Goal: Use online tool/utility: Utilize a website feature to perform a specific function

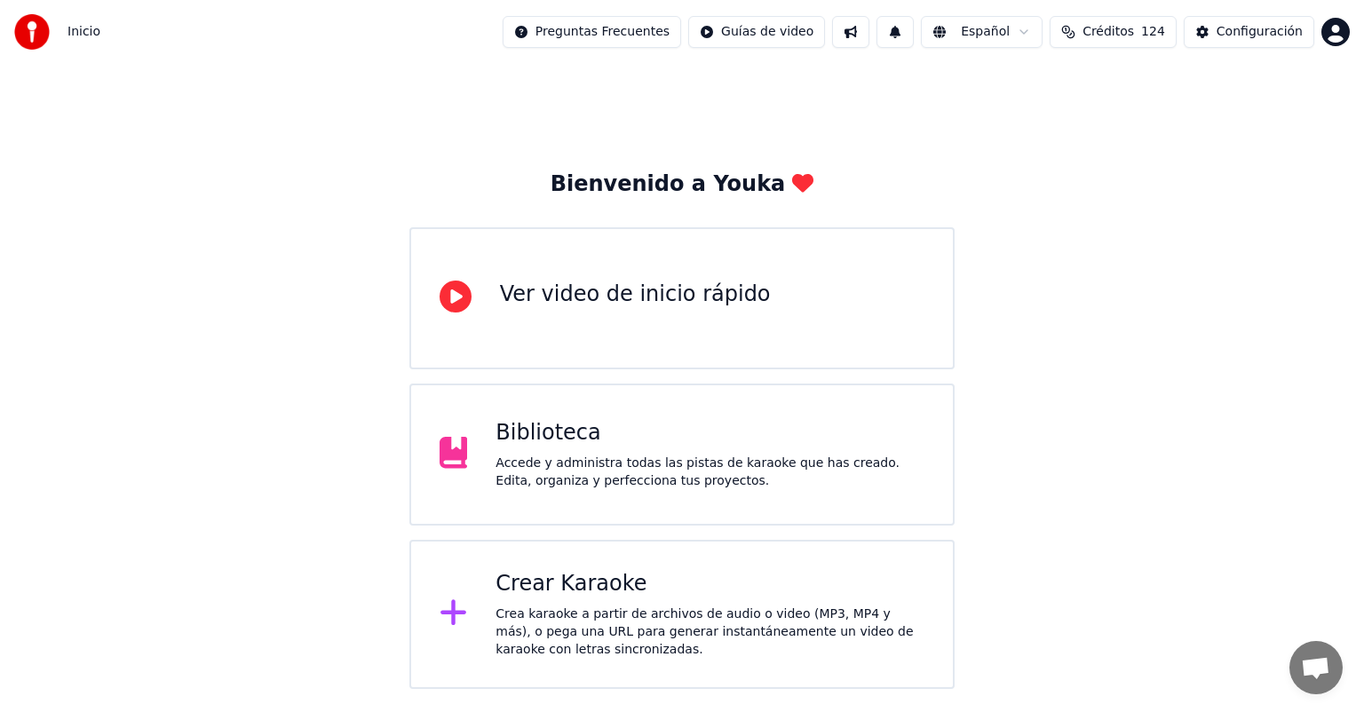
click at [462, 622] on icon at bounding box center [454, 613] width 28 height 32
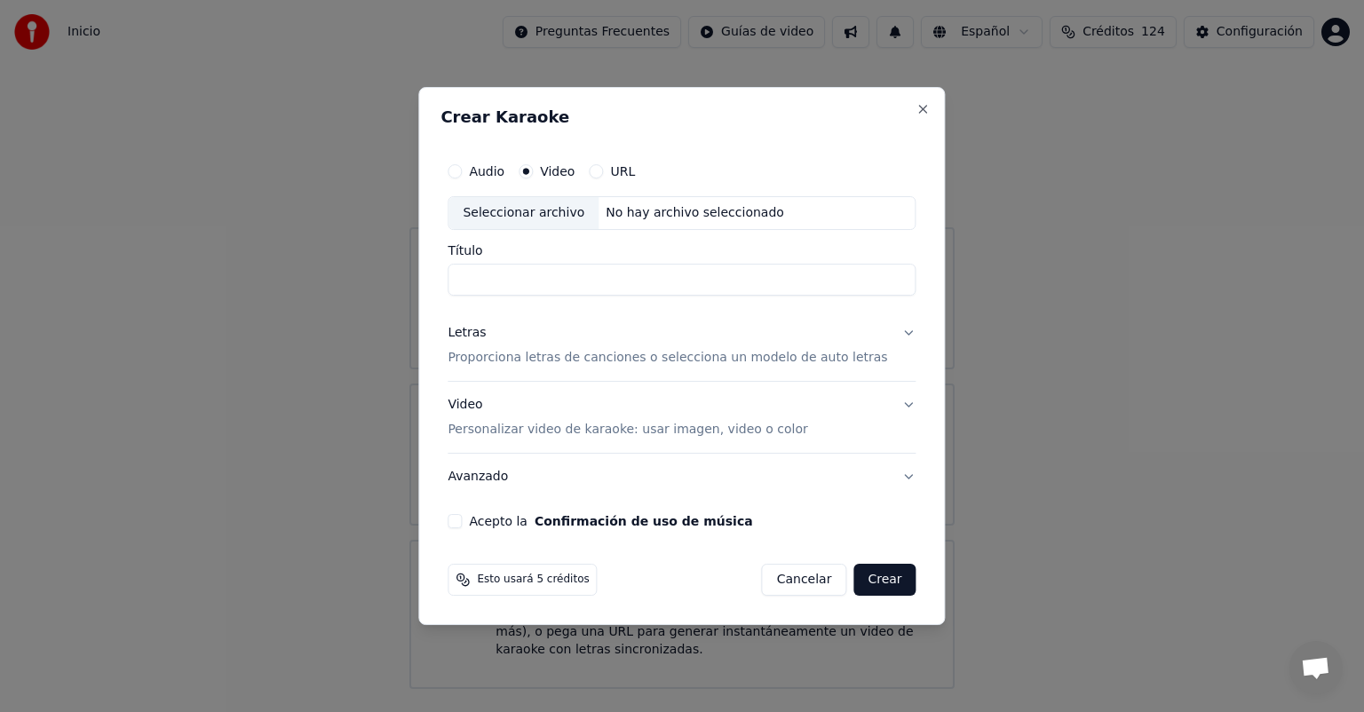
click at [560, 211] on div "Seleccionar archivo" at bounding box center [523, 213] width 150 height 32
type input "**********"
click at [892, 330] on button "Letras Proporciona letras de canciones o selecciona un modelo de auto letras" at bounding box center [682, 345] width 468 height 71
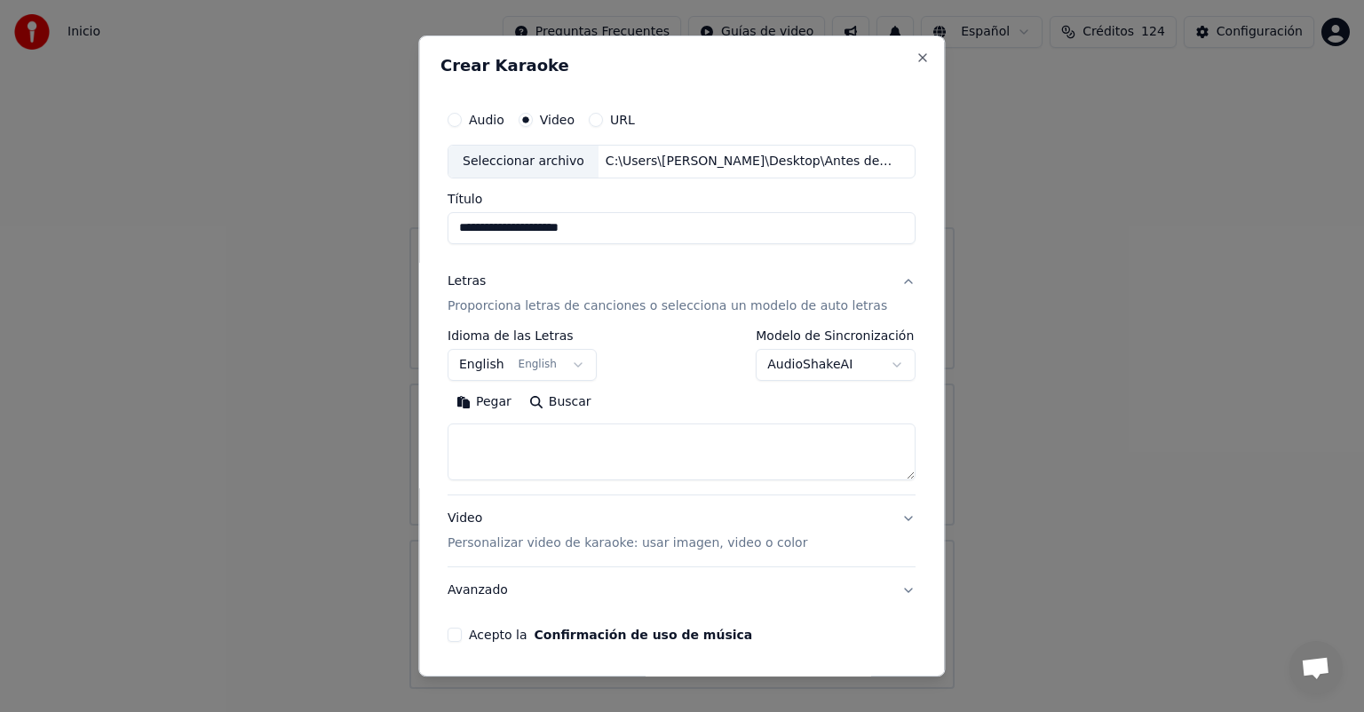
click at [851, 362] on body "**********" at bounding box center [682, 344] width 1364 height 689
click at [586, 364] on div at bounding box center [682, 356] width 1364 height 712
click at [579, 365] on button "English English" at bounding box center [522, 365] width 149 height 32
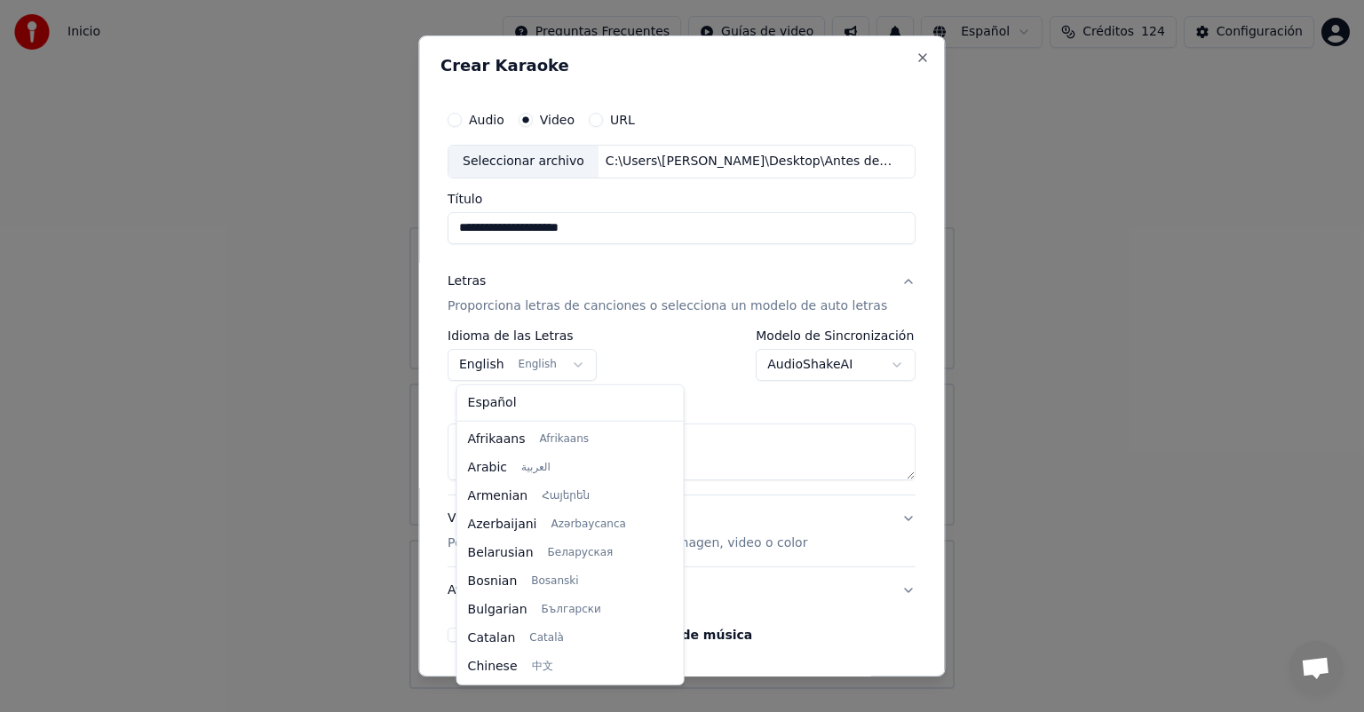
scroll to position [142, 0]
select select "**"
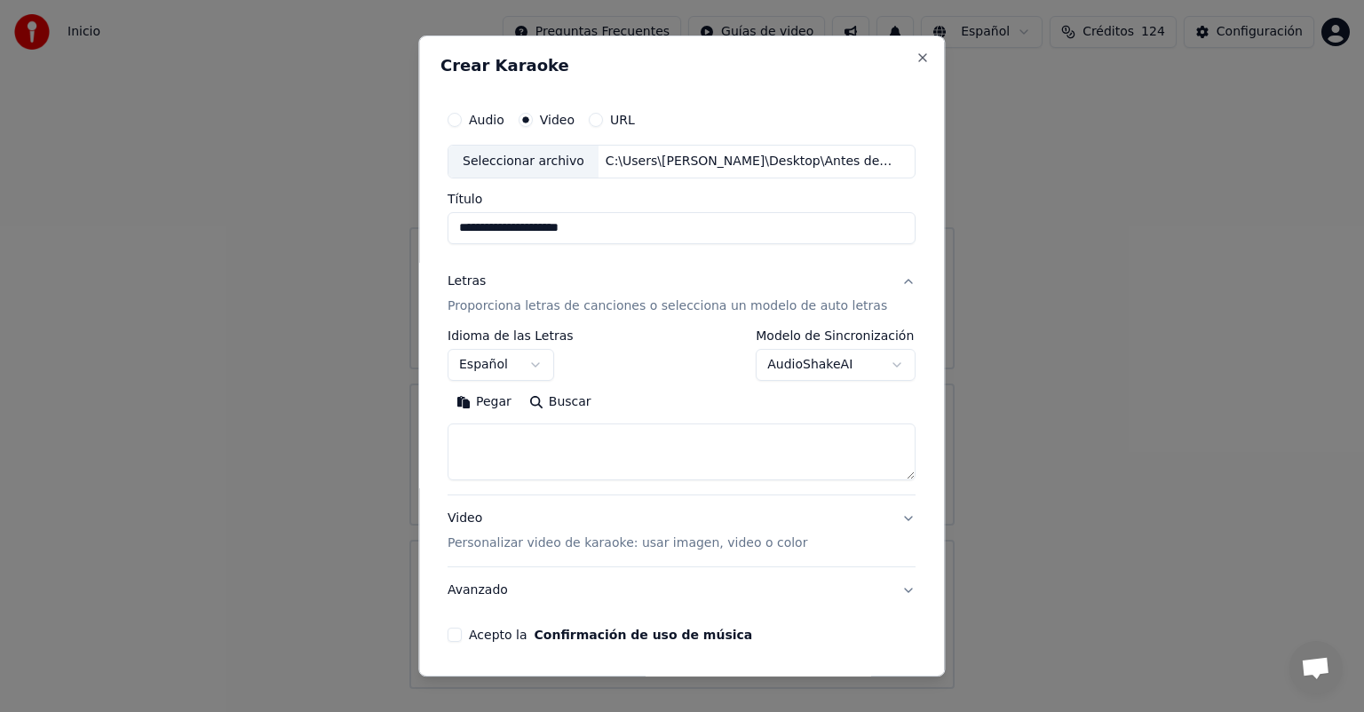
click at [865, 369] on body "**********" at bounding box center [682, 344] width 1364 height 689
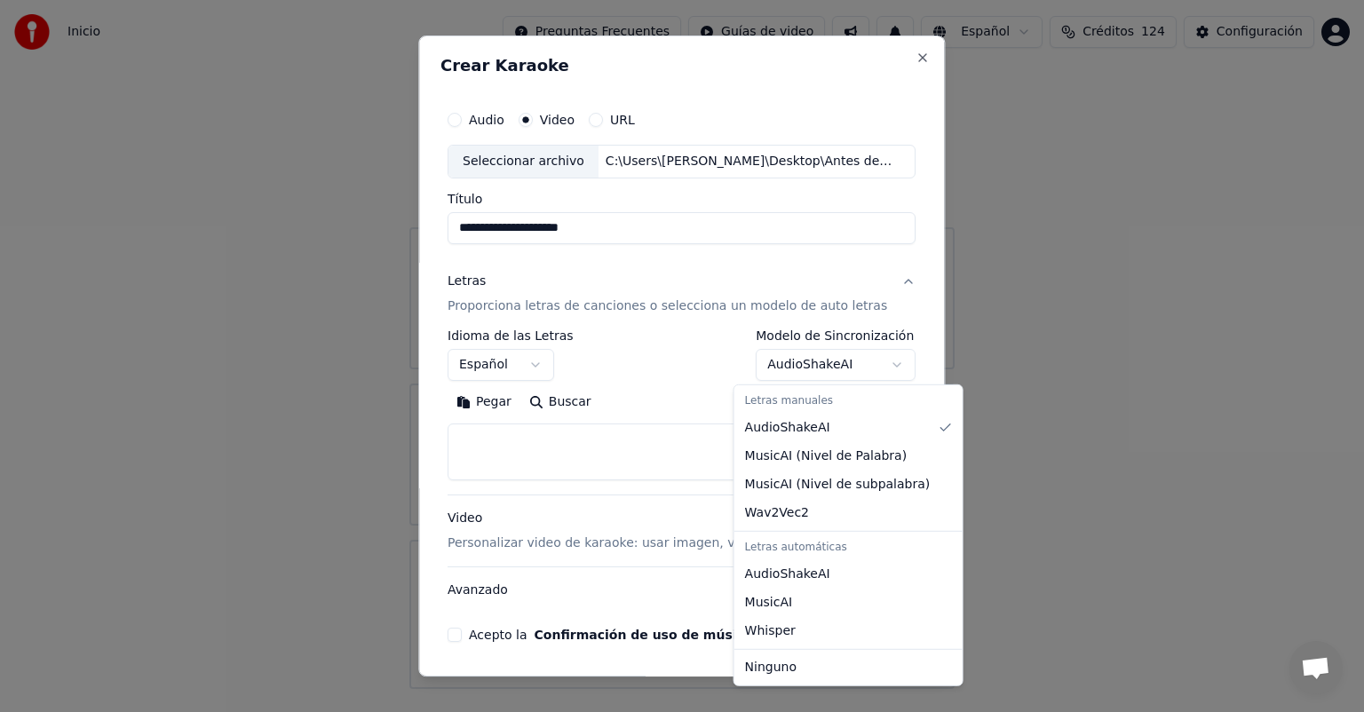
select select "**********"
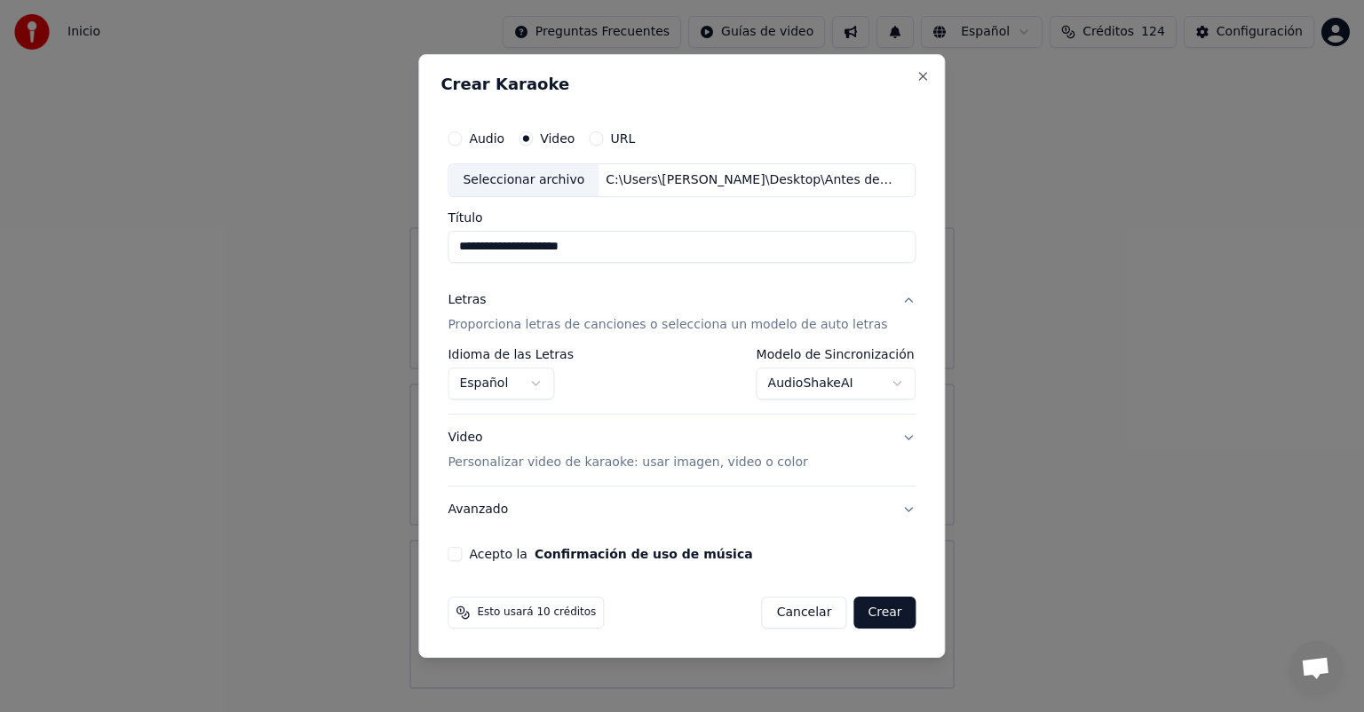
click at [889, 441] on button "Video Personalizar video de karaoke: usar imagen, video o color" at bounding box center [682, 450] width 468 height 71
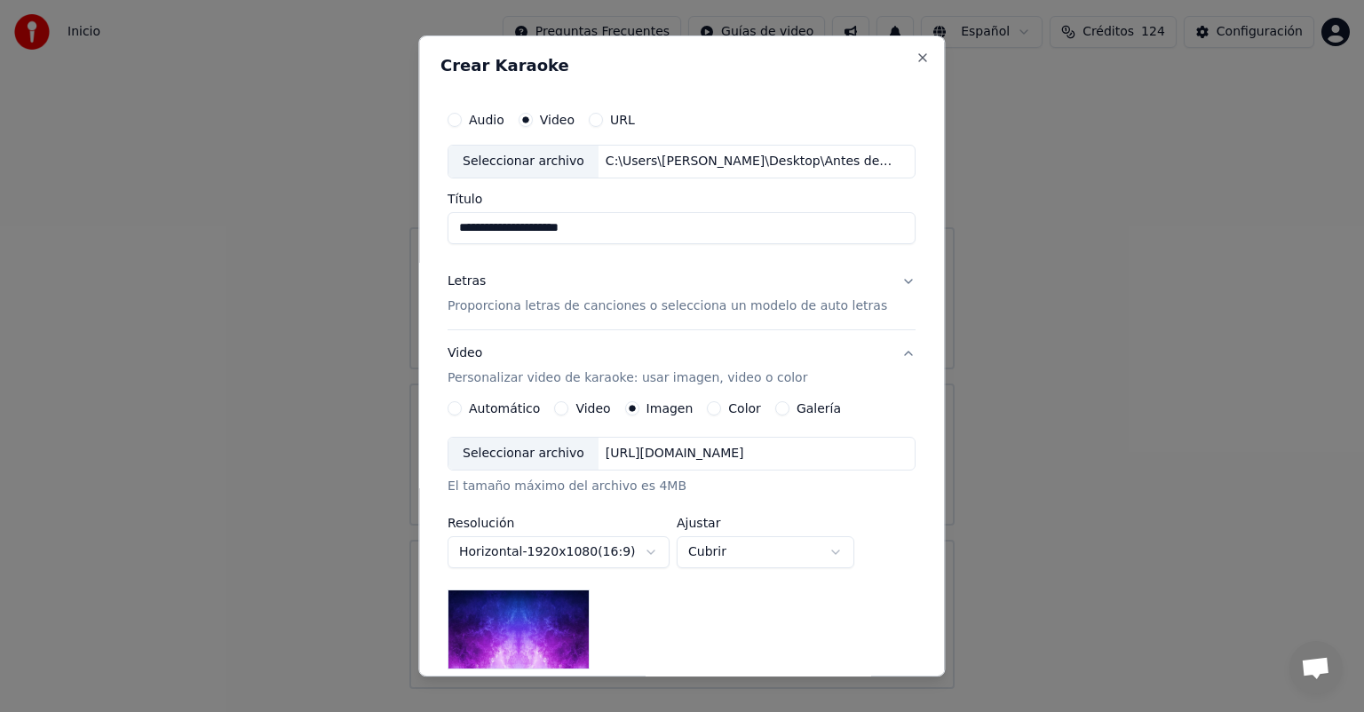
click at [559, 408] on button "Video" at bounding box center [562, 408] width 14 height 14
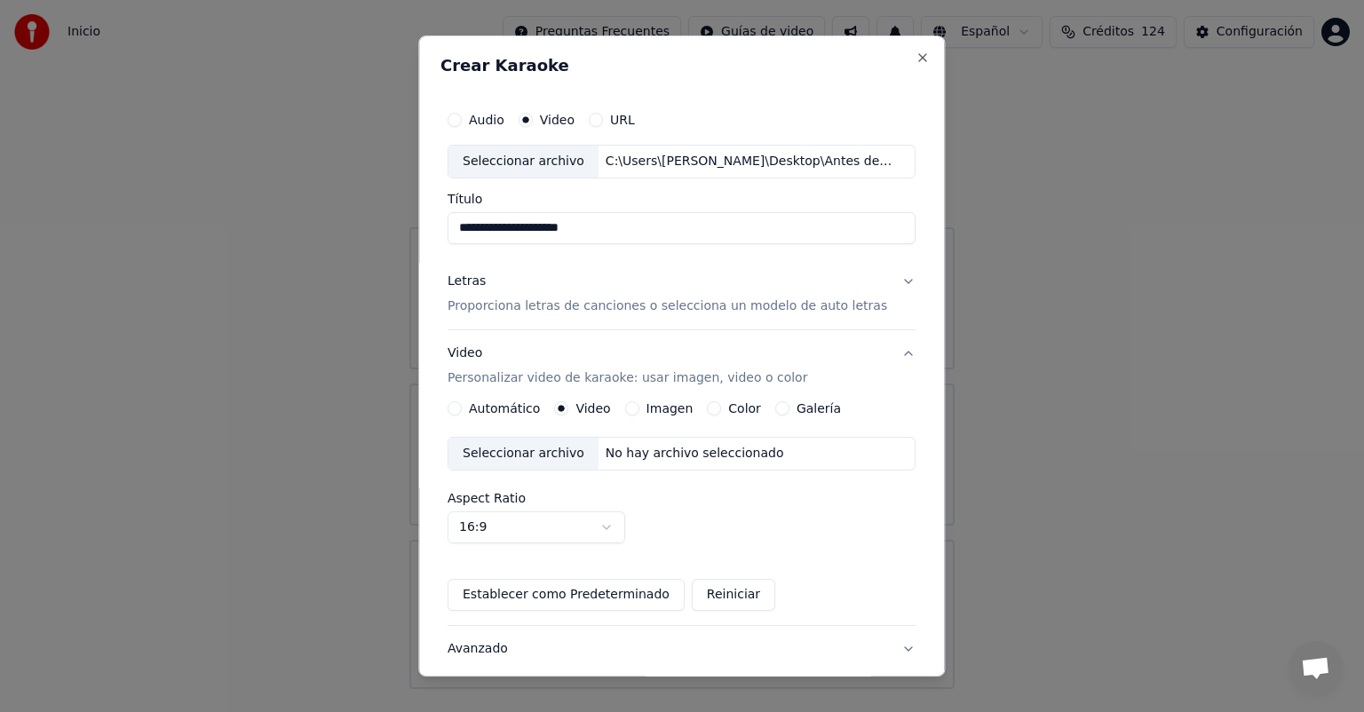
click at [513, 456] on div "Seleccionar archivo" at bounding box center [523, 454] width 150 height 32
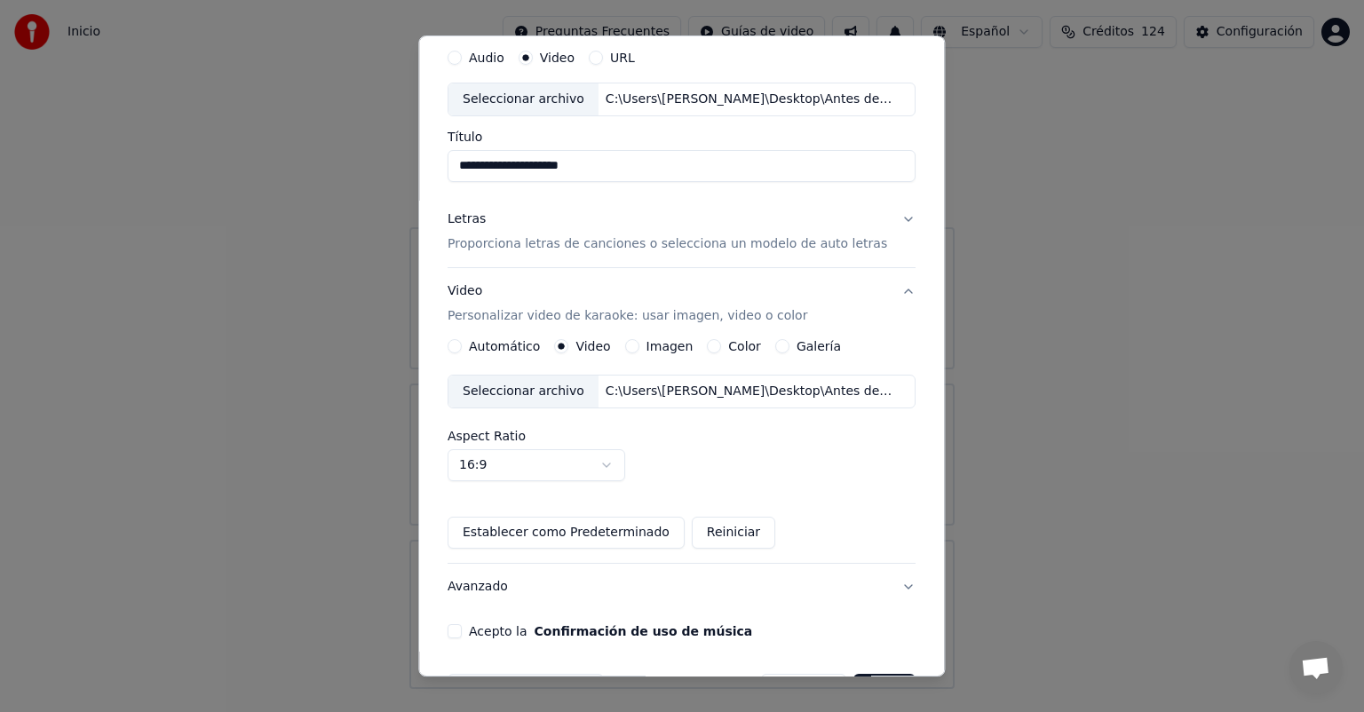
scroll to position [119, 0]
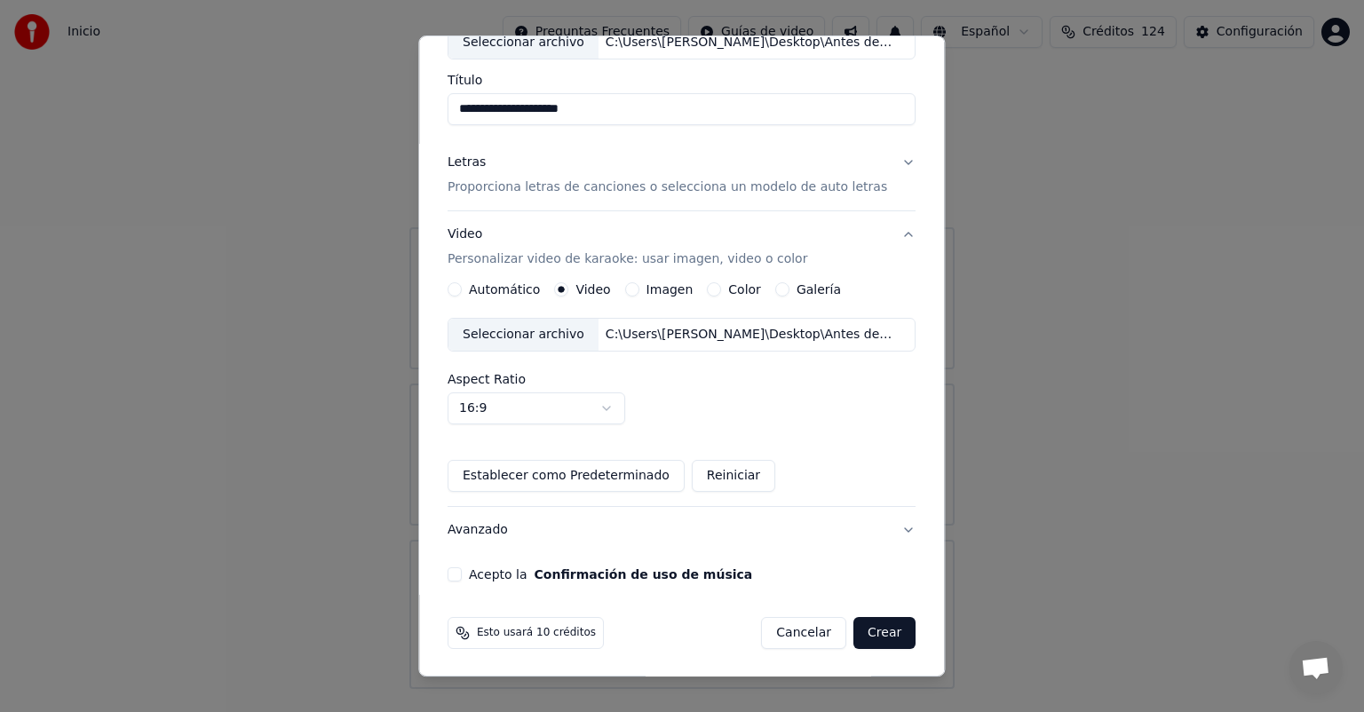
click at [461, 571] on button "Acepto la Confirmación de uso de música" at bounding box center [455, 574] width 14 height 14
click at [870, 629] on button "Crear" at bounding box center [884, 633] width 62 height 32
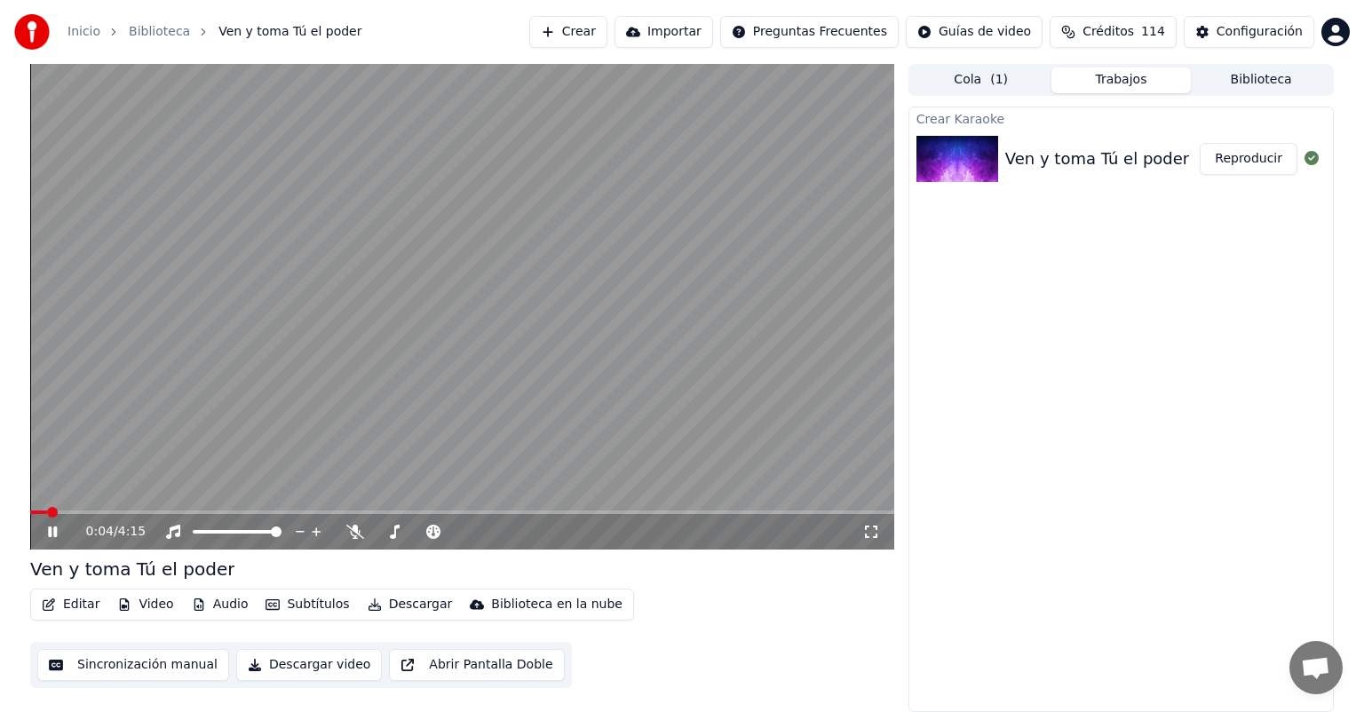
click at [50, 537] on icon at bounding box center [65, 532] width 42 height 14
click at [47, 532] on icon at bounding box center [52, 532] width 11 height 12
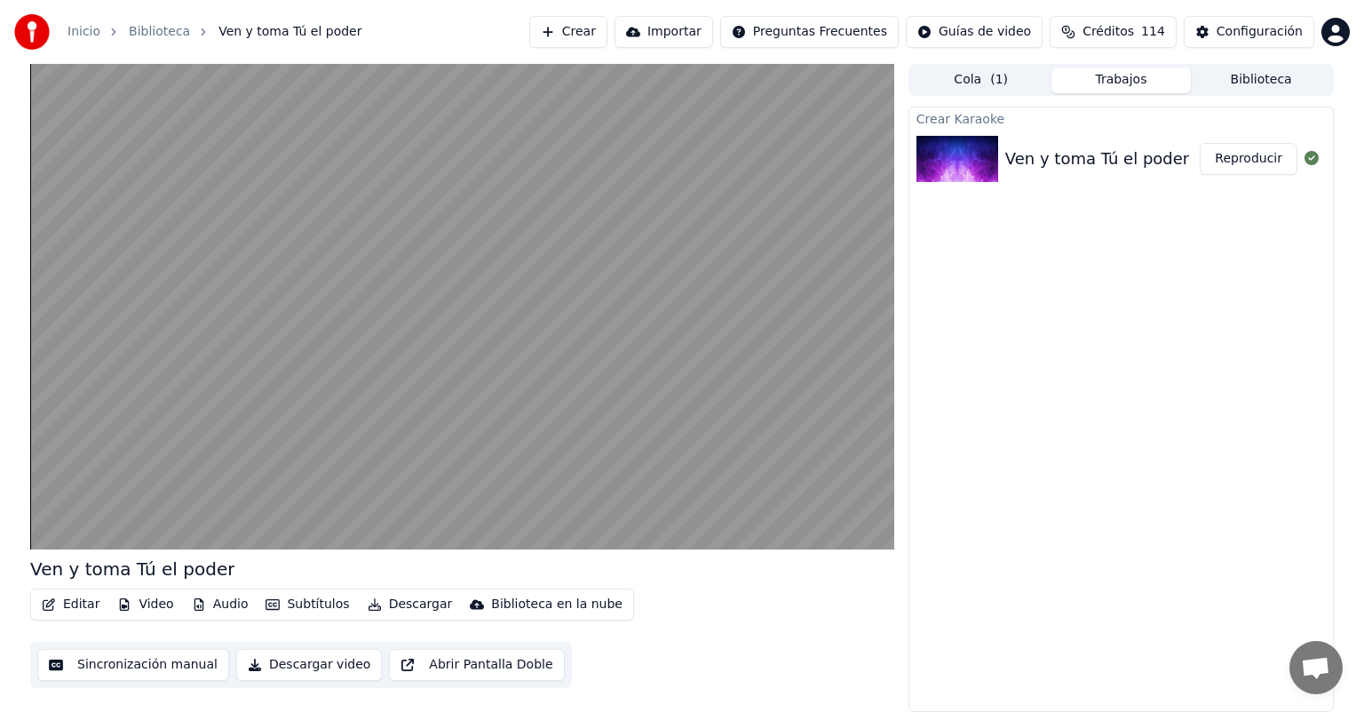
click at [401, 605] on button "Descargar" at bounding box center [410, 604] width 99 height 25
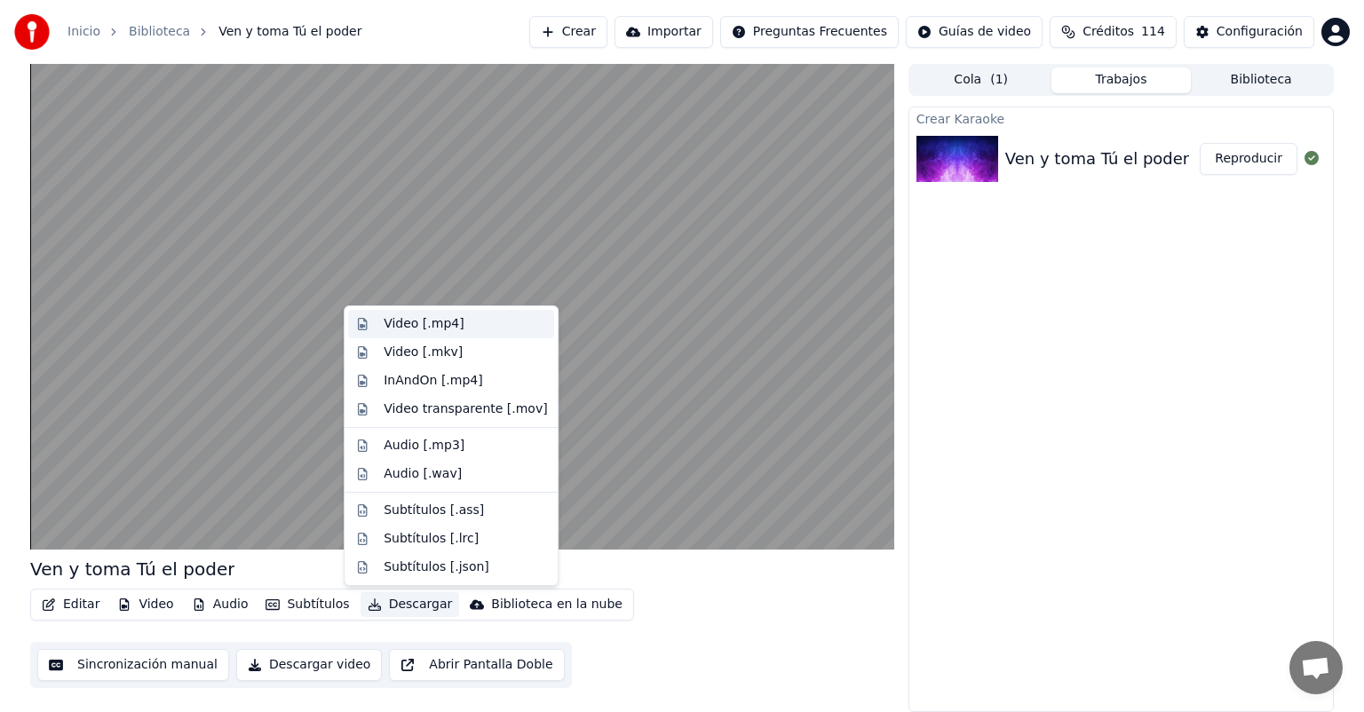
click at [426, 324] on div "Video [.mp4]" at bounding box center [424, 324] width 80 height 18
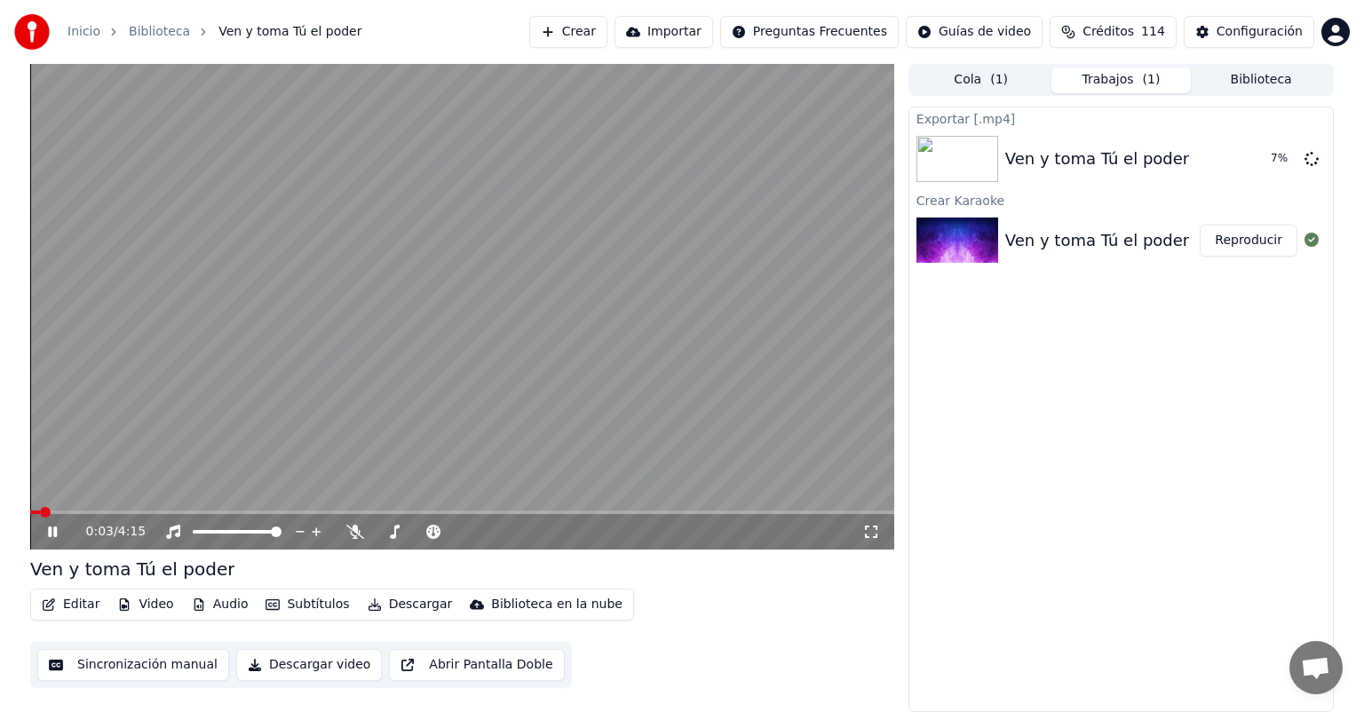
click at [40, 514] on span at bounding box center [35, 513] width 10 height 4
click at [43, 513] on span at bounding box center [45, 512] width 11 height 11
click at [49, 535] on icon at bounding box center [52, 532] width 9 height 11
click at [50, 535] on icon at bounding box center [52, 532] width 11 height 12
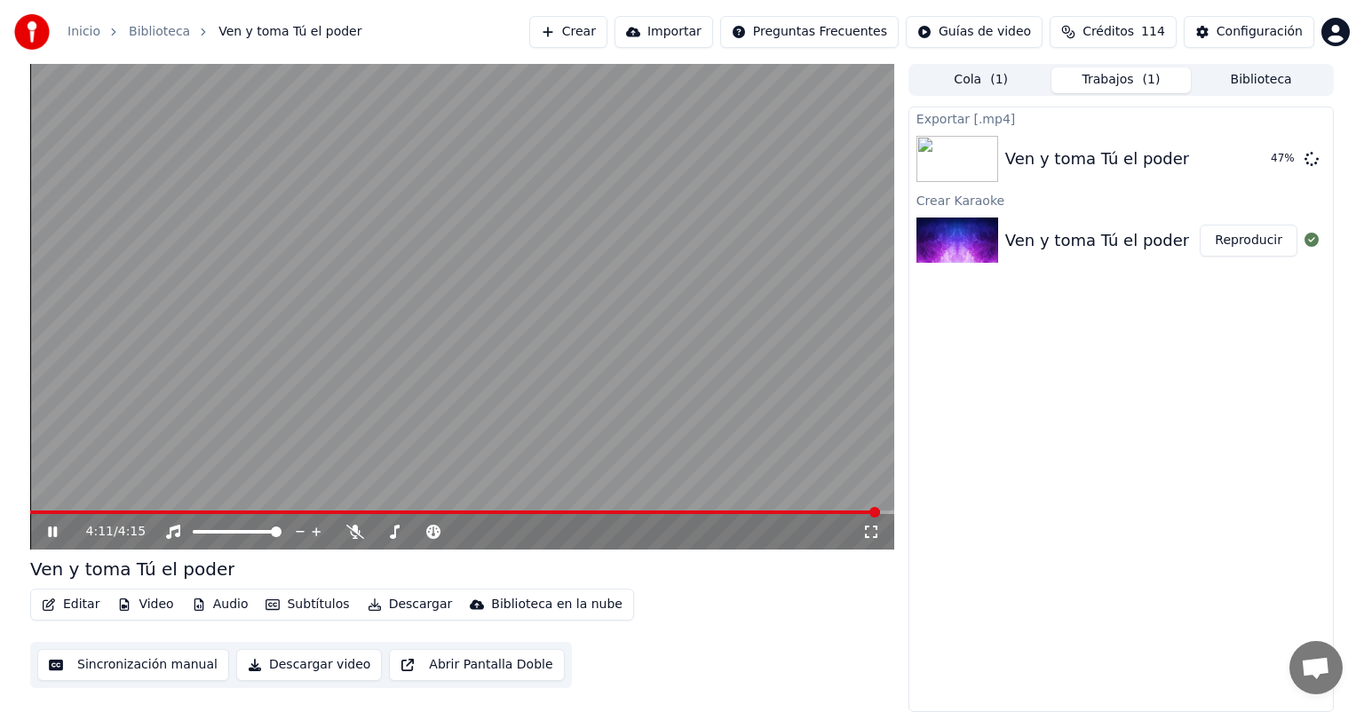
click at [56, 533] on icon at bounding box center [52, 532] width 9 height 11
click at [1272, 171] on button "Mostrar" at bounding box center [1258, 159] width 78 height 32
